Goal: Find specific page/section: Find specific page/section

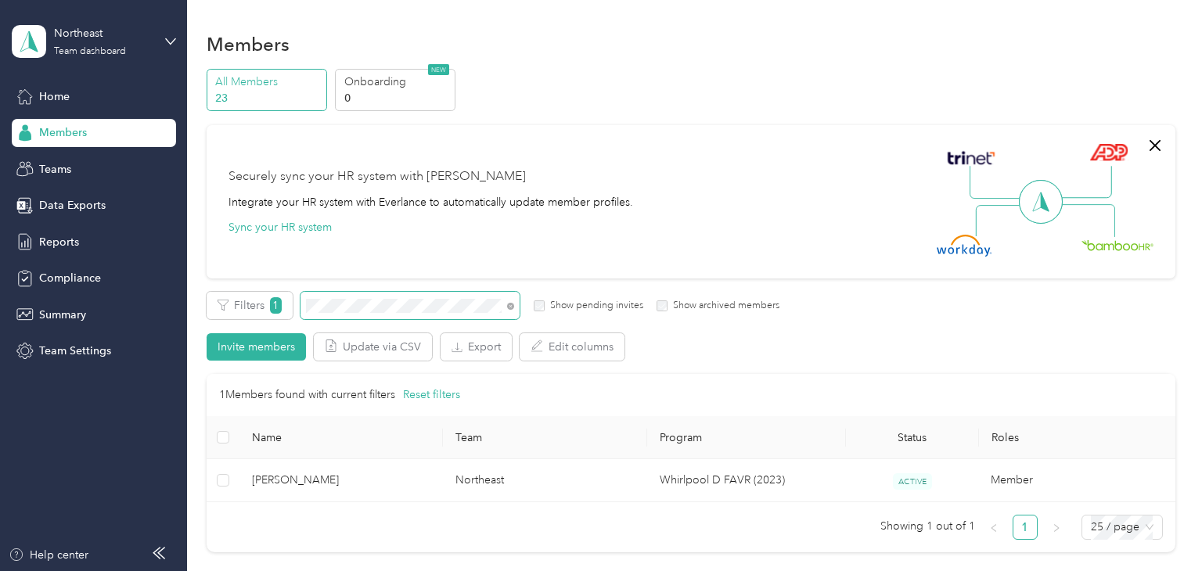
click at [356, 294] on span at bounding box center [410, 305] width 219 height 27
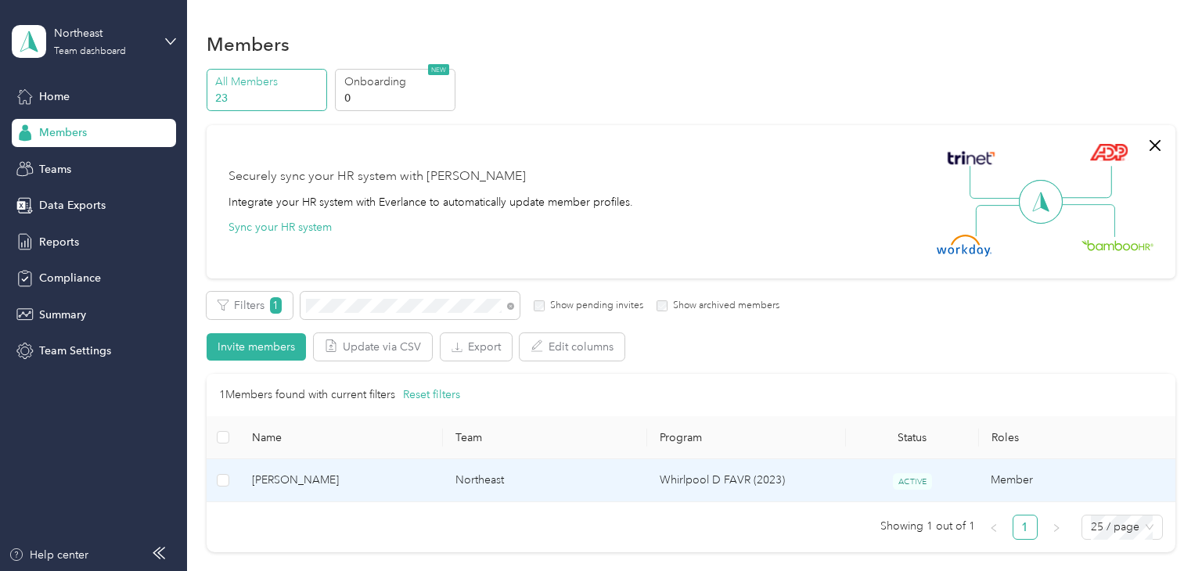
click at [403, 485] on span "[PERSON_NAME]" at bounding box center [341, 480] width 179 height 17
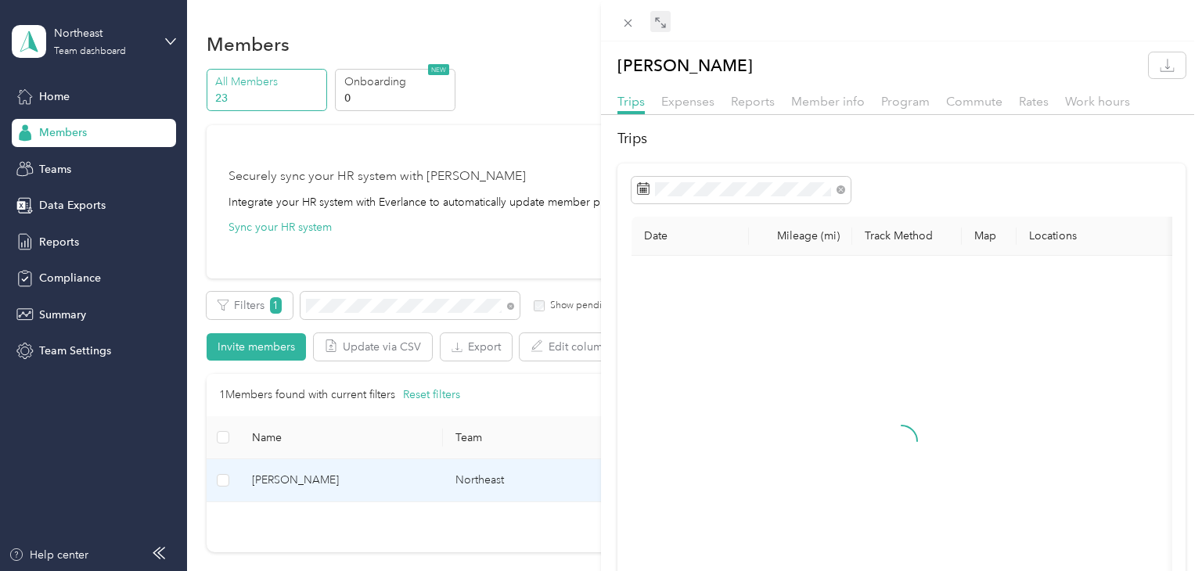
click at [658, 21] on icon at bounding box center [657, 19] width 5 height 5
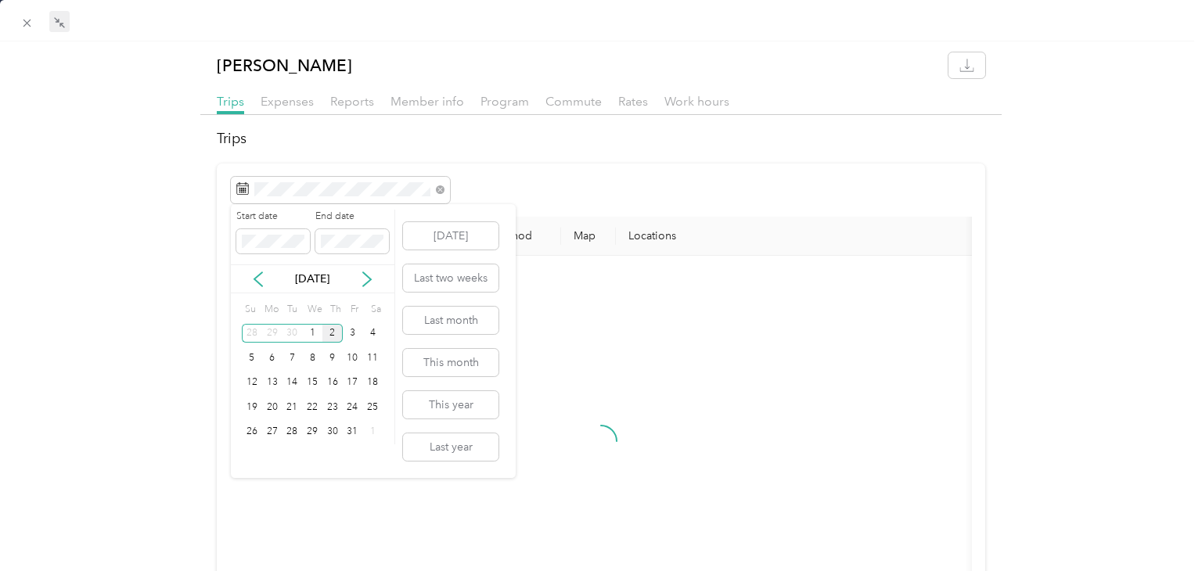
click at [332, 333] on div "2" at bounding box center [332, 334] width 20 height 20
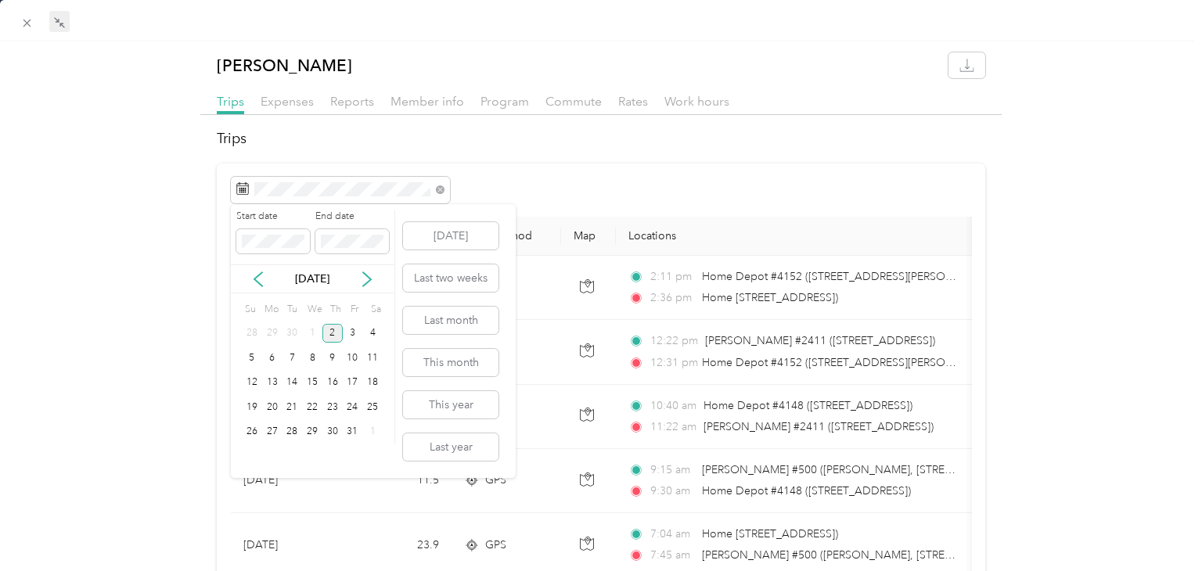
click at [332, 333] on div "2" at bounding box center [332, 334] width 20 height 20
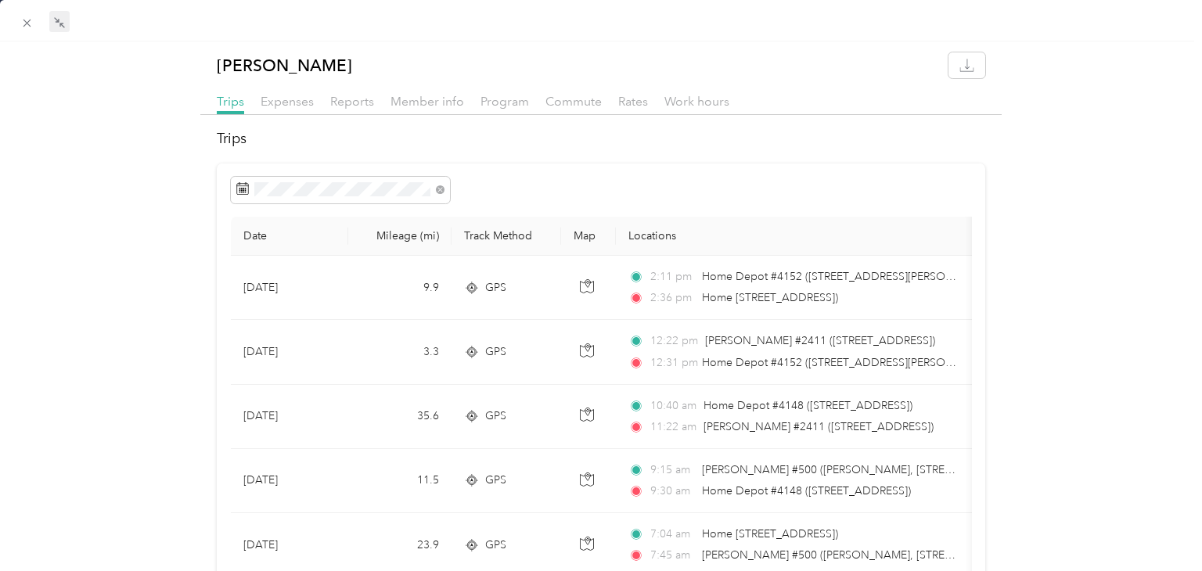
click at [793, 139] on h2 "Trips" at bounding box center [601, 138] width 769 height 21
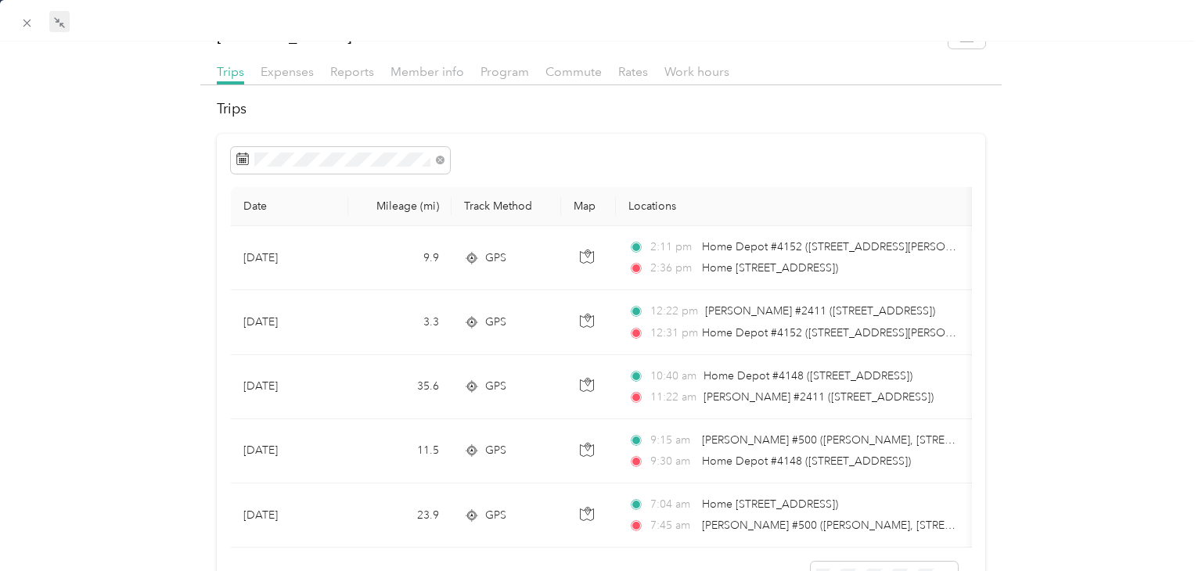
scroll to position [31, 0]
